Goal: Complete application form

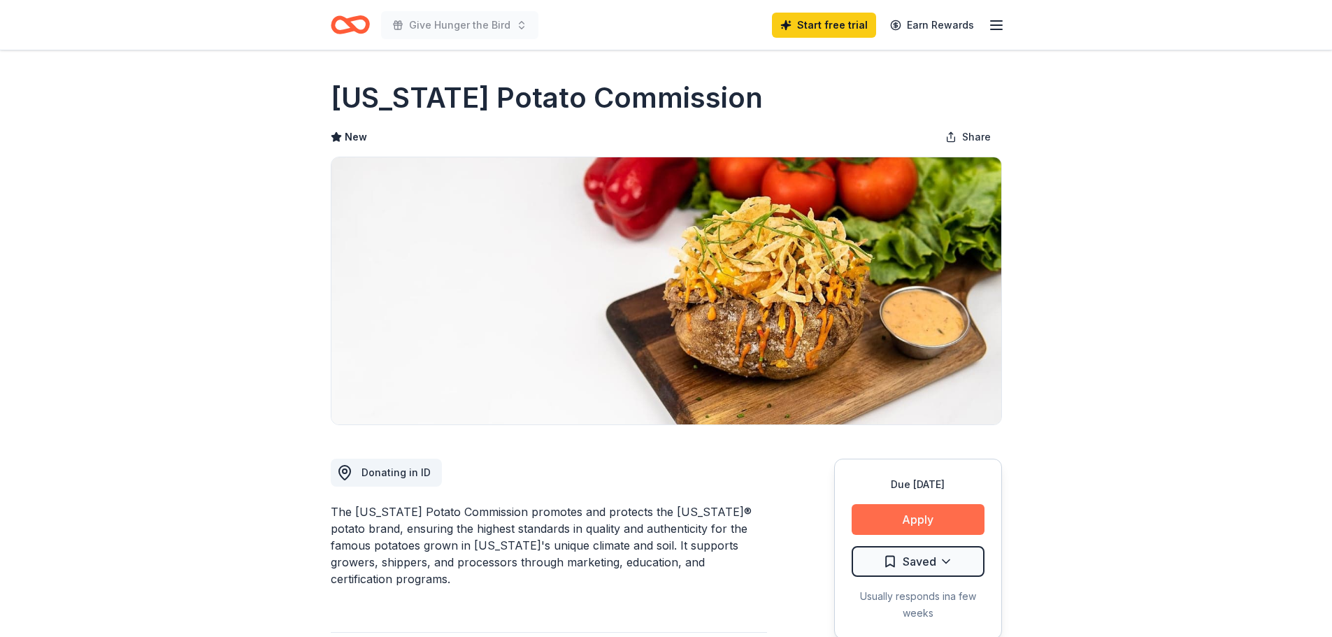
click at [905, 512] on button "Apply" at bounding box center [918, 519] width 133 height 31
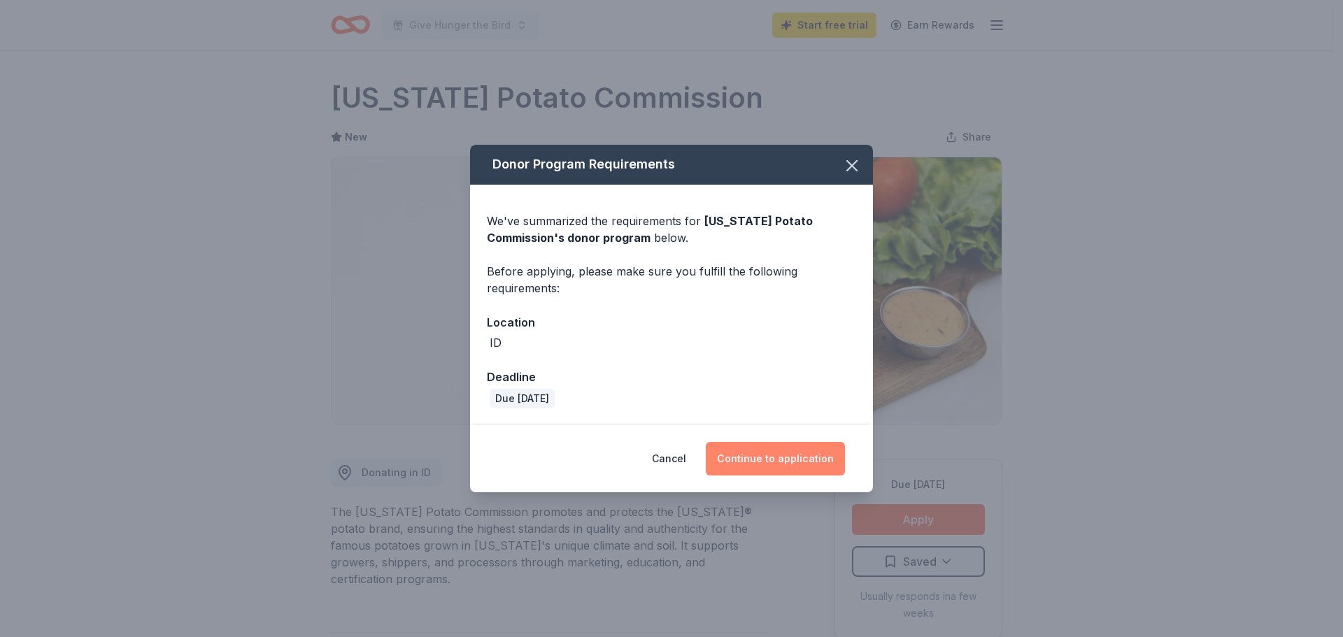
click at [821, 464] on button "Continue to application" at bounding box center [775, 459] width 139 height 34
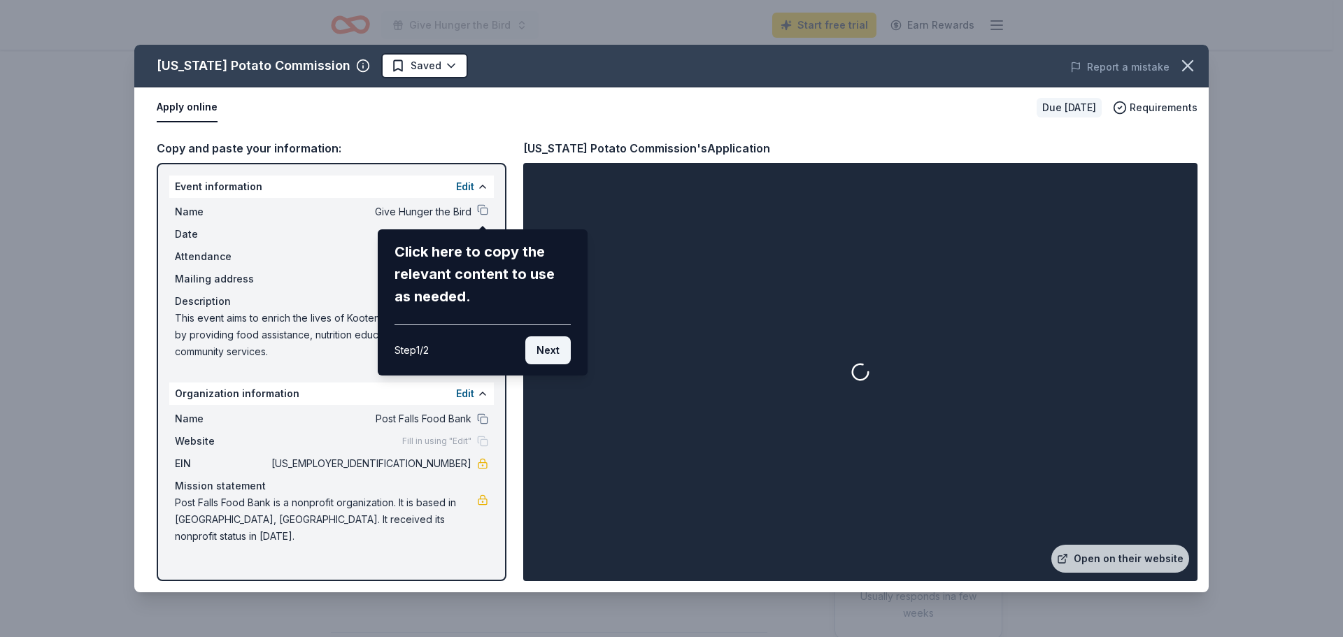
click at [546, 342] on button "Next" at bounding box center [547, 350] width 45 height 28
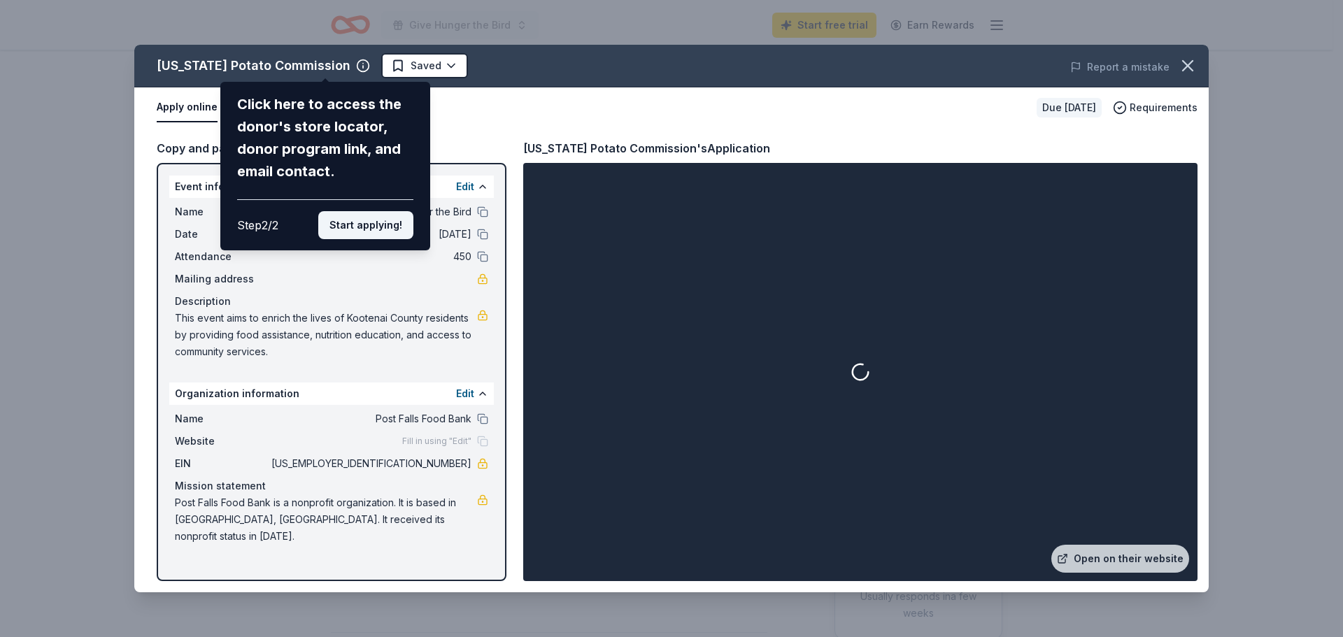
click at [351, 226] on button "Start applying!" at bounding box center [365, 225] width 95 height 28
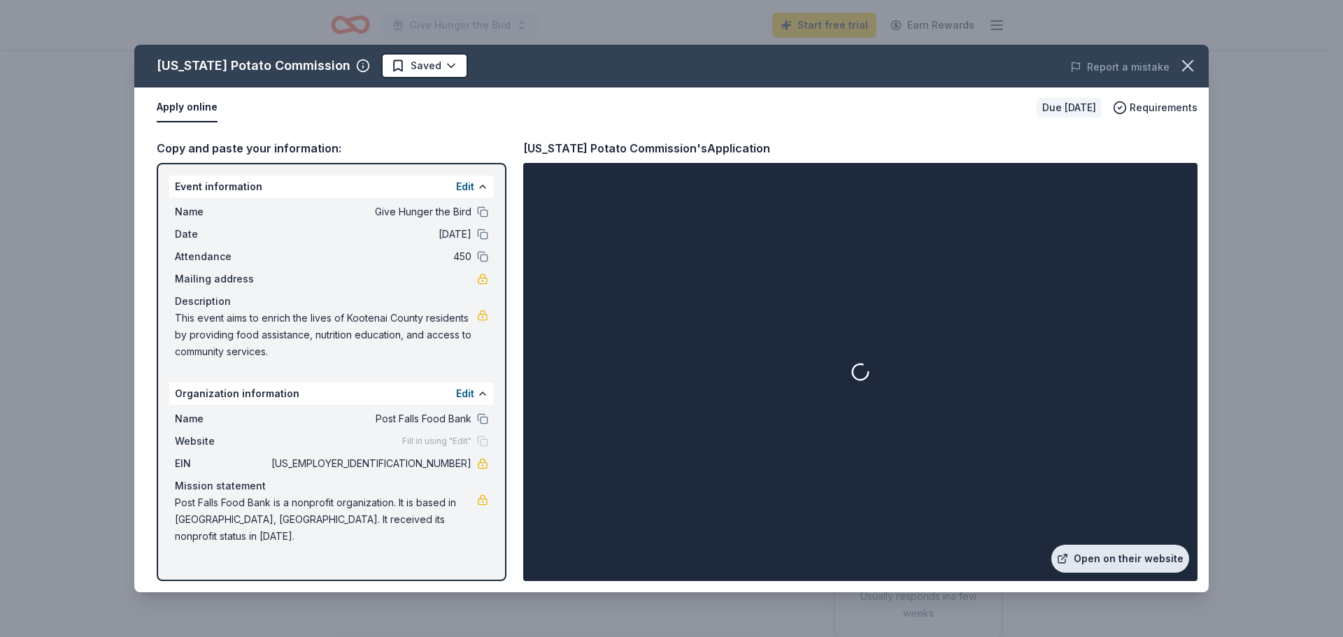
click at [1123, 561] on link "Open on their website" at bounding box center [1120, 559] width 138 height 28
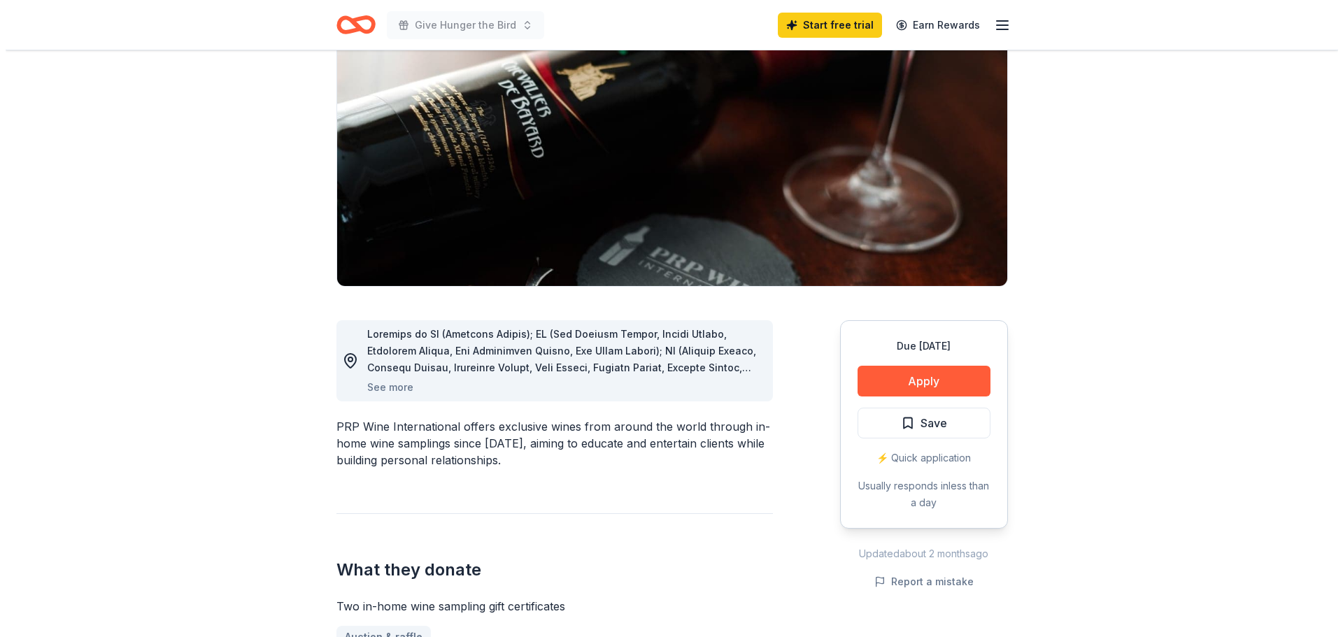
scroll to position [140, 0]
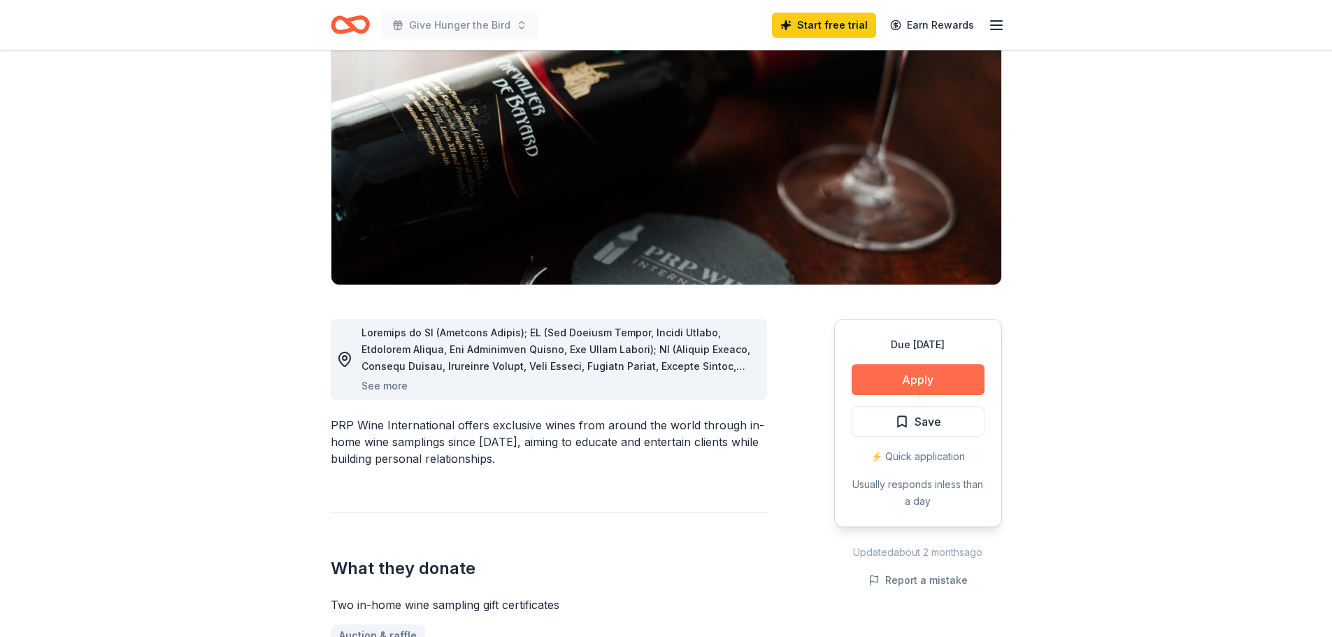
drag, startPoint x: 944, startPoint y: 387, endPoint x: 960, endPoint y: 386, distance: 16.8
click at [944, 387] on button "Apply" at bounding box center [918, 379] width 133 height 31
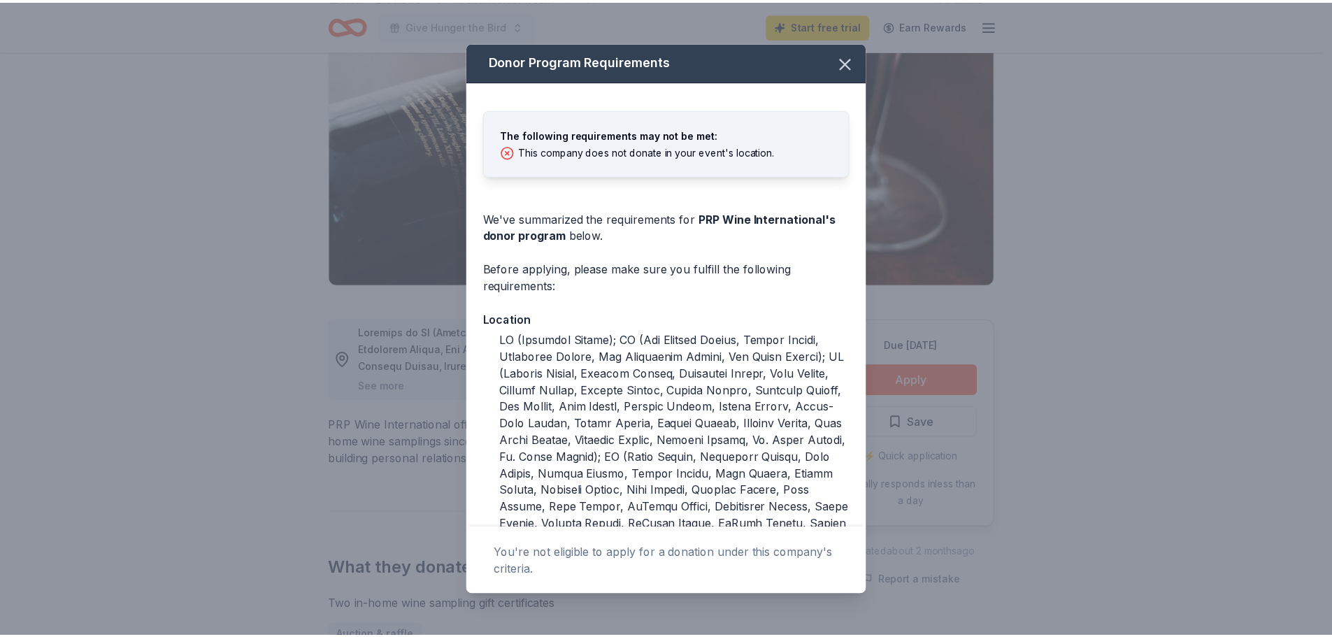
scroll to position [0, 0]
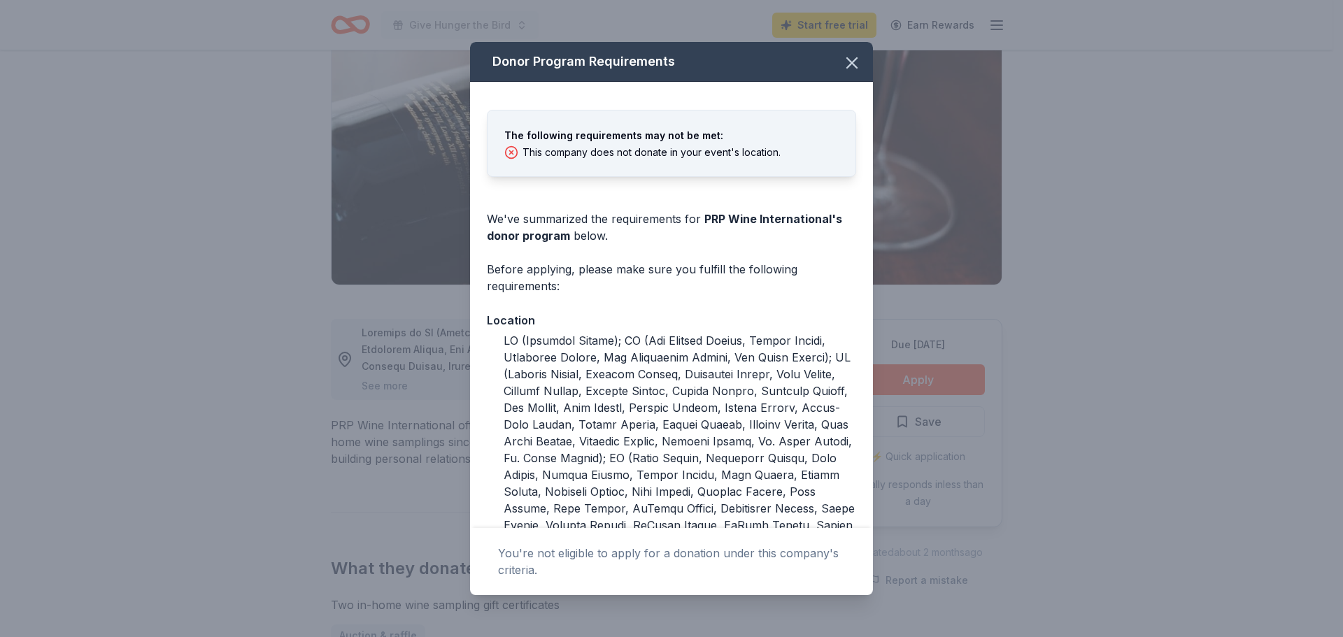
drag, startPoint x: 1255, startPoint y: 340, endPoint x: 1209, endPoint y: 338, distance: 46.2
click at [1253, 339] on div "Donor Program Requirements The following requirements may not be met: This comp…" at bounding box center [671, 318] width 1343 height 637
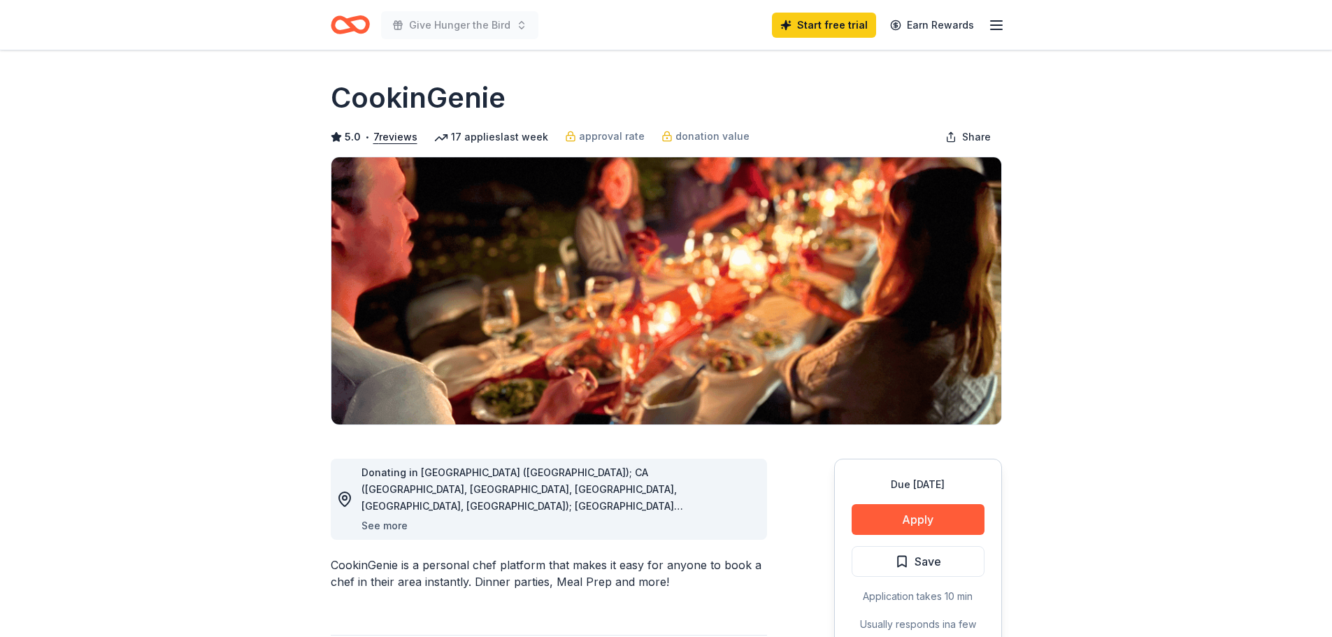
click at [389, 525] on button "See more" at bounding box center [385, 526] width 46 height 17
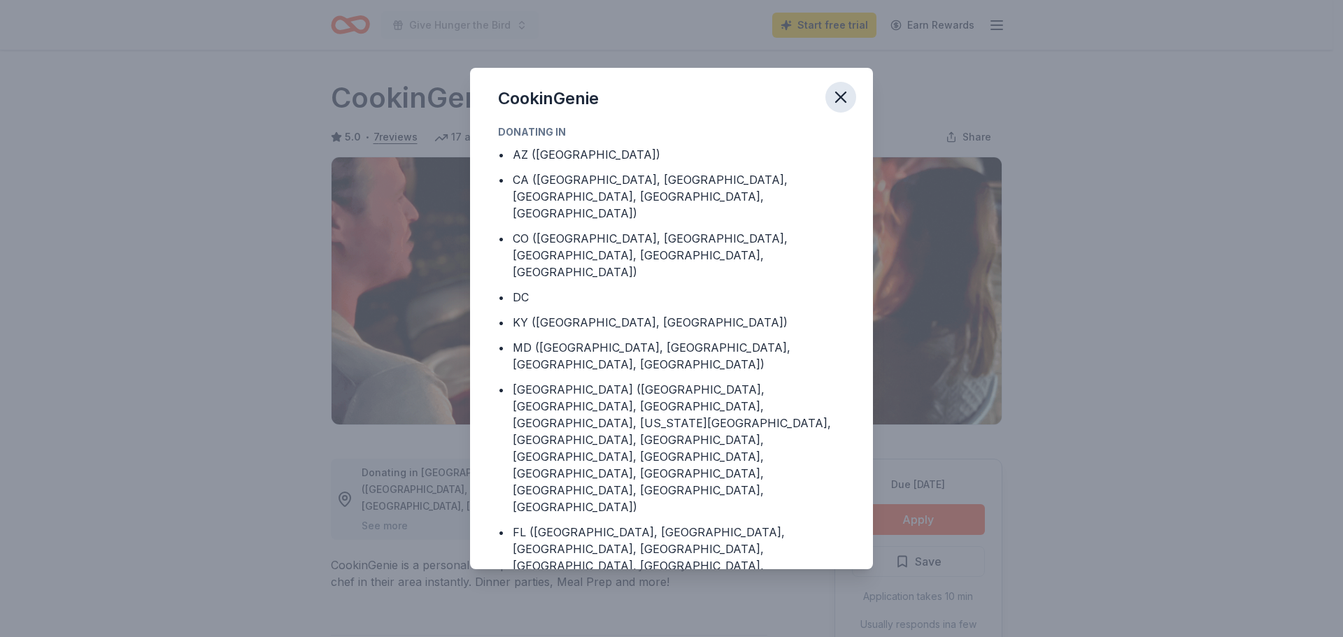
click at [835, 94] on icon "button" at bounding box center [841, 97] width 20 height 20
